Goal: Information Seeking & Learning: Check status

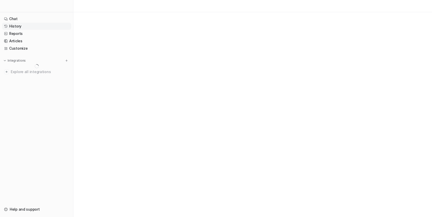
click at [19, 25] on link "History" at bounding box center [36, 26] width 69 height 7
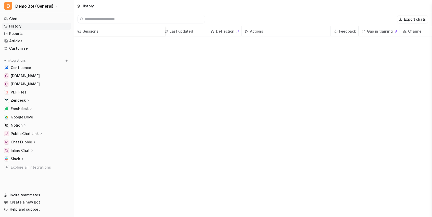
scroll to position [0, 4]
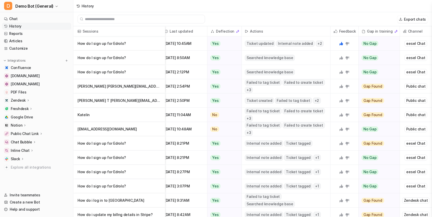
click at [152, 31] on span "Sessions" at bounding box center [118, 31] width 87 height 10
click at [160, 30] on div at bounding box center [159, 31] width 3 height 10
click at [128, 46] on p "How do I sign up for Edrolo?" at bounding box center [117, 43] width 79 height 14
click at [204, 44] on span "[DATE] 10:45AM" at bounding box center [184, 43] width 42 height 14
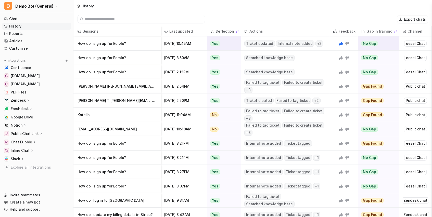
click at [204, 44] on span "[DATE] 10:45AM" at bounding box center [184, 43] width 42 height 14
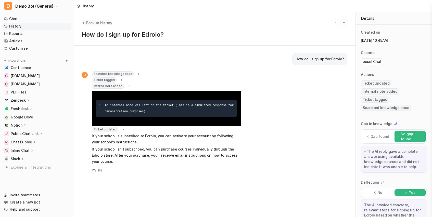
click at [98, 23] on span "Back to history" at bounding box center [99, 22] width 26 height 5
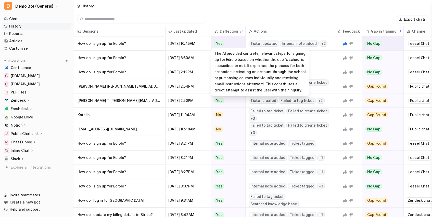
click at [231, 43] on div "Yes" at bounding box center [226, 43] width 31 height 14
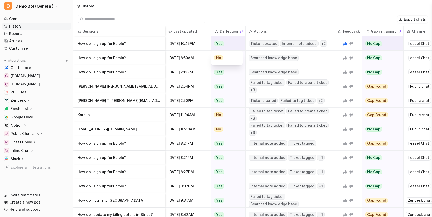
click at [231, 43] on div "Yes" at bounding box center [226, 43] width 31 height 14
click at [270, 39] on div "Ticket updated Internal note added + 2" at bounding box center [290, 43] width 88 height 14
click at [186, 37] on span "[DATE] 10:45AM" at bounding box center [188, 43] width 42 height 14
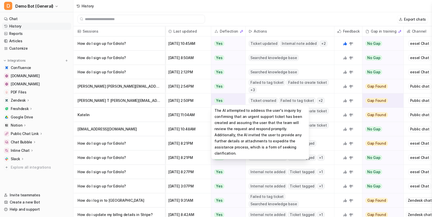
click at [225, 102] on div "Yes" at bounding box center [226, 101] width 31 height 14
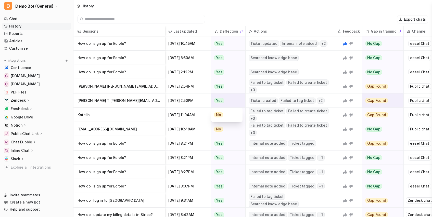
click at [225, 102] on div "Yes" at bounding box center [226, 101] width 31 height 14
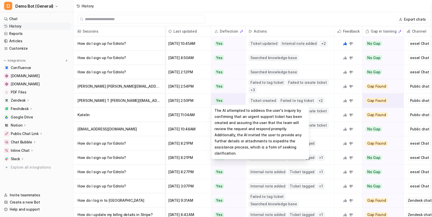
click at [225, 102] on div "Yes" at bounding box center [226, 101] width 31 height 14
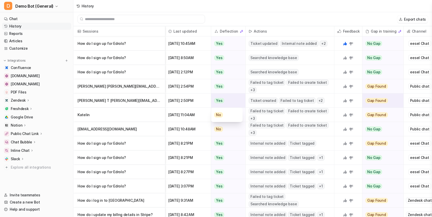
click at [222, 118] on div "No" at bounding box center [226, 115] width 25 height 14
click at [219, 100] on span "No" at bounding box center [218, 100] width 9 height 5
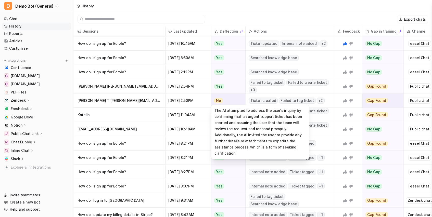
click at [218, 102] on span "No" at bounding box center [218, 100] width 9 height 5
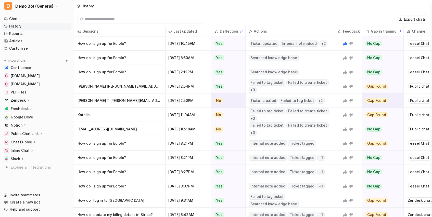
click at [218, 103] on span "No" at bounding box center [218, 100] width 9 height 5
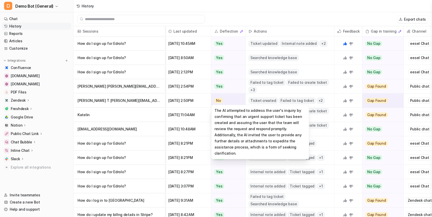
click at [220, 102] on span "No" at bounding box center [218, 100] width 9 height 5
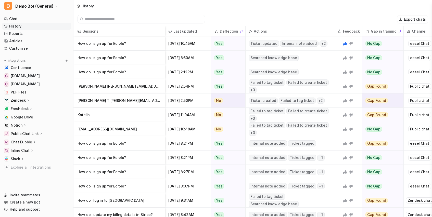
click at [217, 101] on span "No" at bounding box center [218, 100] width 9 height 5
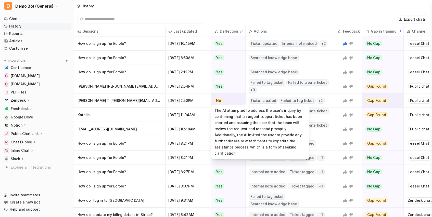
click at [217, 101] on span "No" at bounding box center [218, 100] width 9 height 5
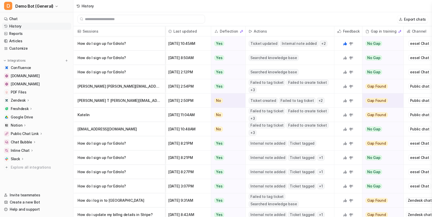
click at [221, 100] on span "No" at bounding box center [218, 100] width 9 height 5
click at [257, 98] on span "Ticket created" at bounding box center [263, 101] width 29 height 6
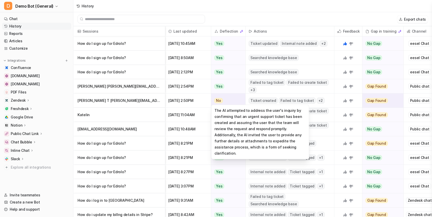
drag, startPoint x: 208, startPoint y: 100, endPoint x: 218, endPoint y: 100, distance: 9.9
click at [209, 100] on div "[DATE] 2:50PM" at bounding box center [188, 101] width 46 height 14
click at [219, 99] on span "No" at bounding box center [218, 100] width 9 height 5
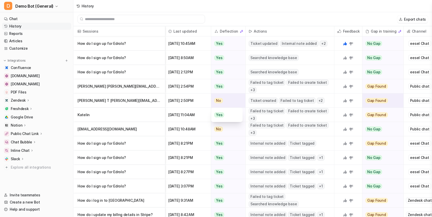
click at [183, 98] on span "[DATE] 2:50PM" at bounding box center [188, 101] width 42 height 14
click at [181, 99] on span "[DATE] 2:50PM" at bounding box center [188, 101] width 42 height 14
click at [144, 99] on p "[PERSON_NAME] T [PERSON_NAME][EMAIL_ADDRESS][DOMAIN_NAME] urgent need ticket he…" at bounding box center [119, 101] width 83 height 14
click at [350, 56] on icon at bounding box center [351, 58] width 4 height 4
click at [350, 60] on div at bounding box center [348, 58] width 24 height 14
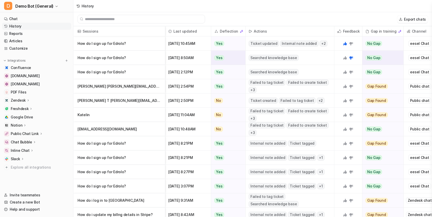
click at [350, 59] on icon at bounding box center [351, 58] width 4 height 4
click at [346, 59] on icon at bounding box center [345, 58] width 4 height 4
click at [350, 70] on icon at bounding box center [351, 72] width 4 height 4
click at [344, 73] on icon at bounding box center [345, 72] width 4 height 4
click at [350, 85] on icon at bounding box center [351, 86] width 4 height 3
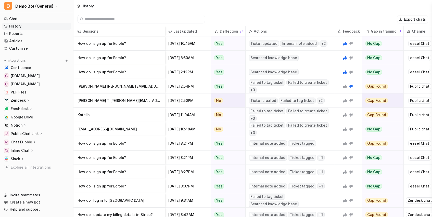
click at [350, 99] on icon at bounding box center [351, 101] width 4 height 4
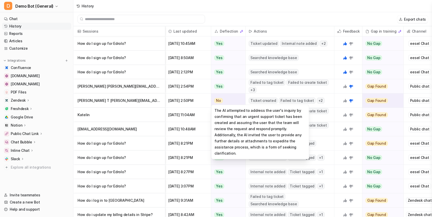
click at [219, 98] on span "No" at bounding box center [218, 100] width 9 height 5
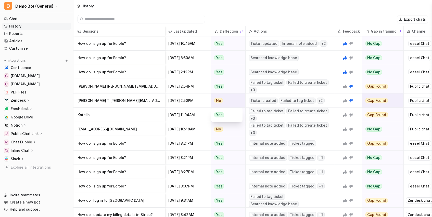
click at [219, 116] on span "Yes" at bounding box center [219, 114] width 10 height 5
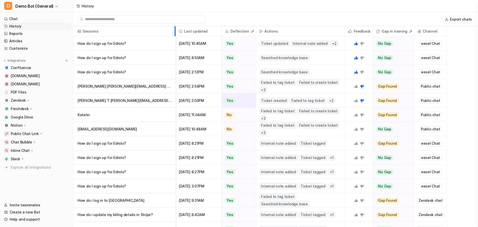
click at [174, 36] on div at bounding box center [174, 31] width 3 height 10
